Goal: Communication & Community: Answer question/provide support

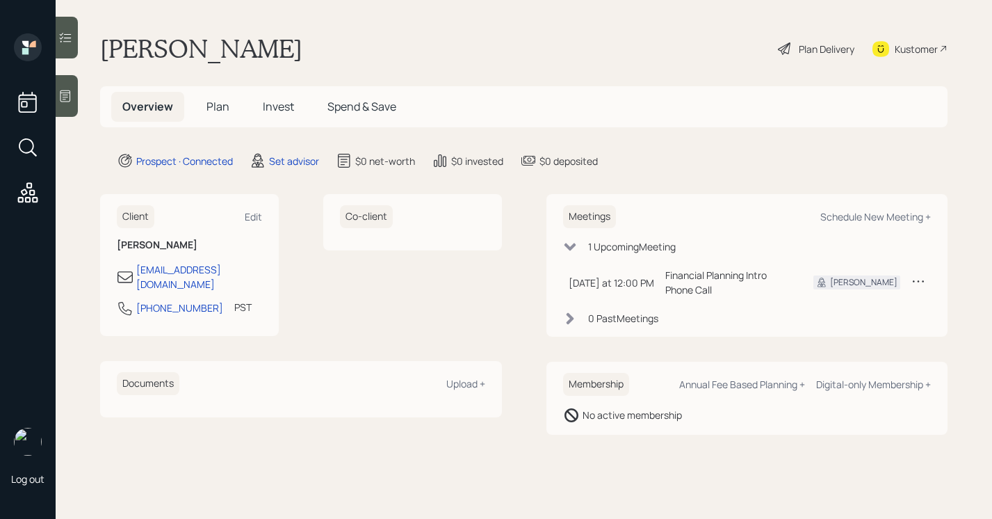
click at [76, 97] on div at bounding box center [67, 96] width 22 height 42
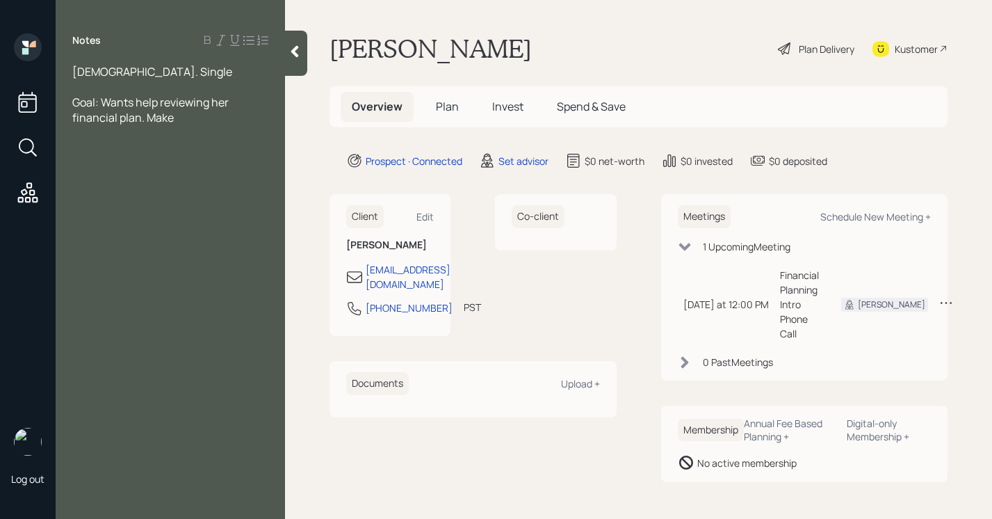
click at [122, 84] on div at bounding box center [170, 86] width 196 height 15
click at [74, 75] on span "60 years old. Single" at bounding box center [152, 71] width 160 height 15
click at [177, 120] on div "Goal: Wants help reviewing her financial plan. Make" at bounding box center [170, 110] width 196 height 31
click at [99, 70] on span "AgeL 60 years old. Single" at bounding box center [165, 71] width 186 height 15
click at [190, 128] on div "Notes Age: 60 years old. Single Goal: Wants help reviewing her financial plan." at bounding box center [170, 267] width 229 height 469
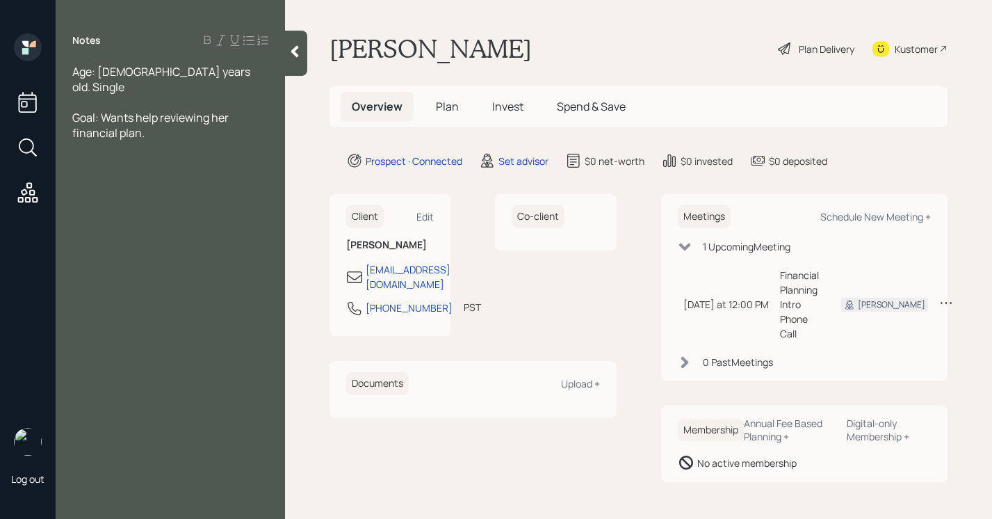
click at [168, 123] on div "Goal: Wants help reviewing her financial plan." at bounding box center [170, 125] width 196 height 31
click at [307, 49] on div at bounding box center [296, 53] width 22 height 45
